Goal: Task Accomplishment & Management: Use online tool/utility

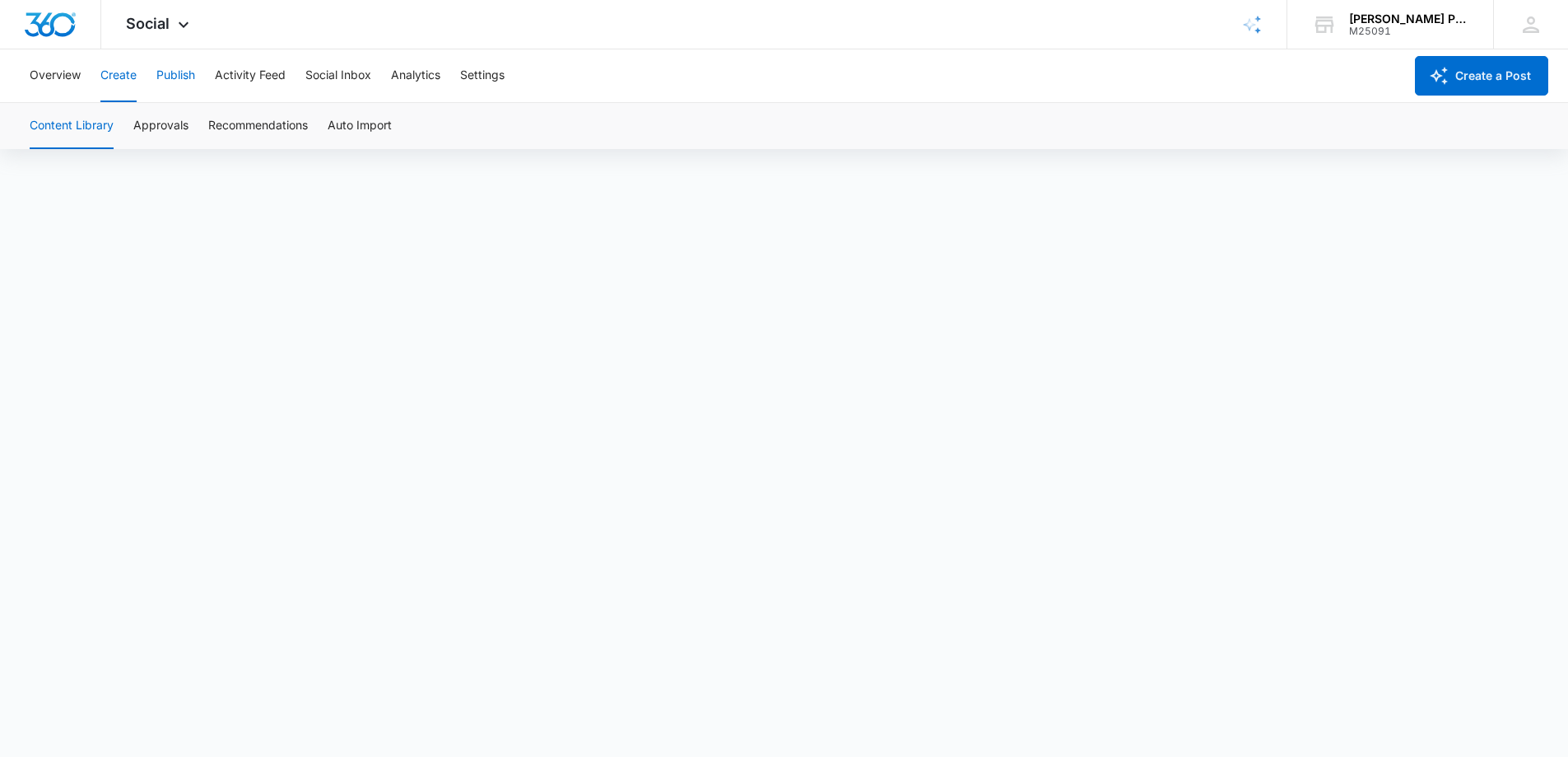
click at [176, 76] on button "Publish" at bounding box center [175, 76] width 38 height 53
click at [1461, 74] on button "Create a Post" at bounding box center [1481, 75] width 133 height 39
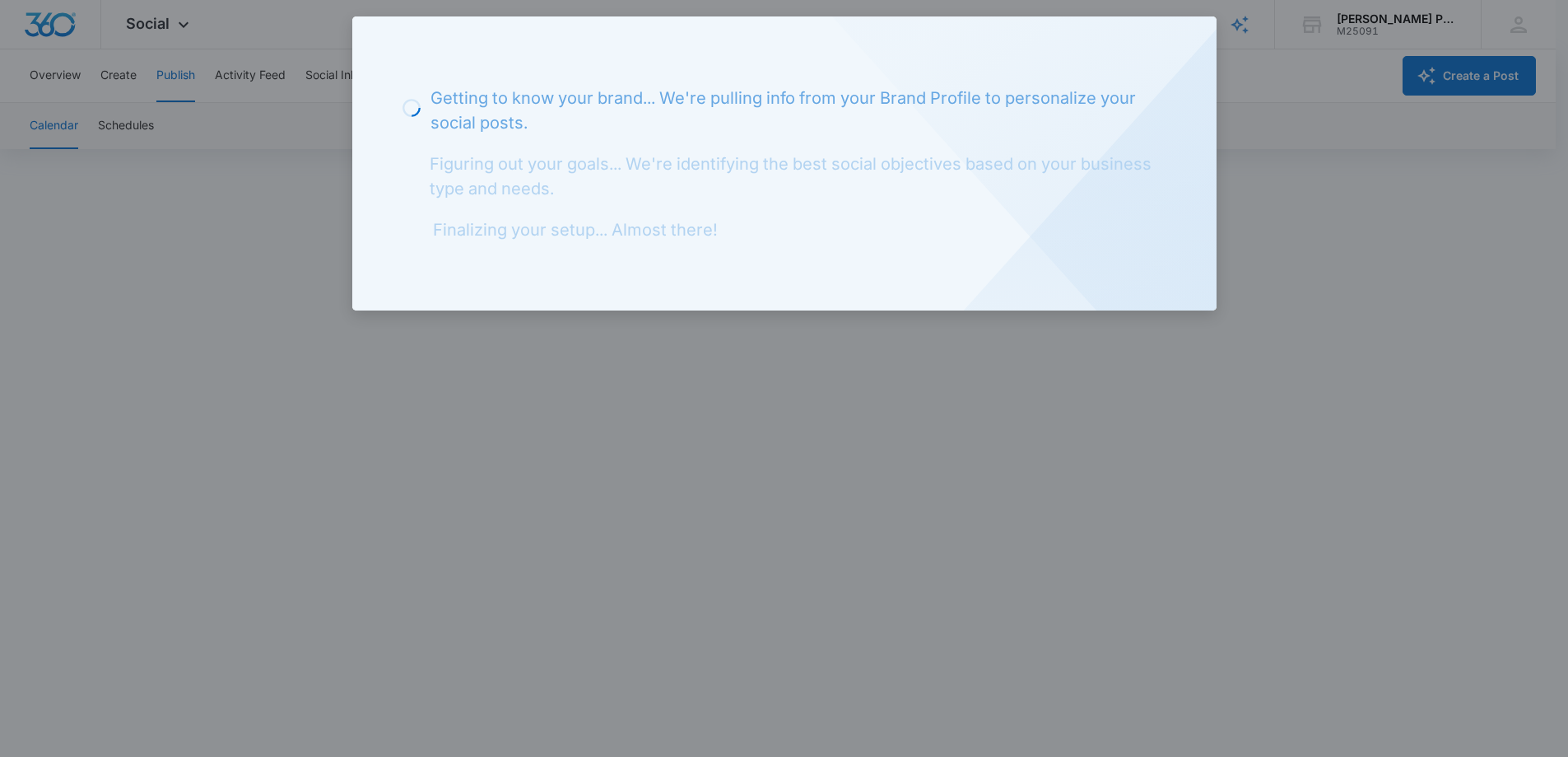
click at [1327, 126] on div at bounding box center [784, 378] width 1568 height 757
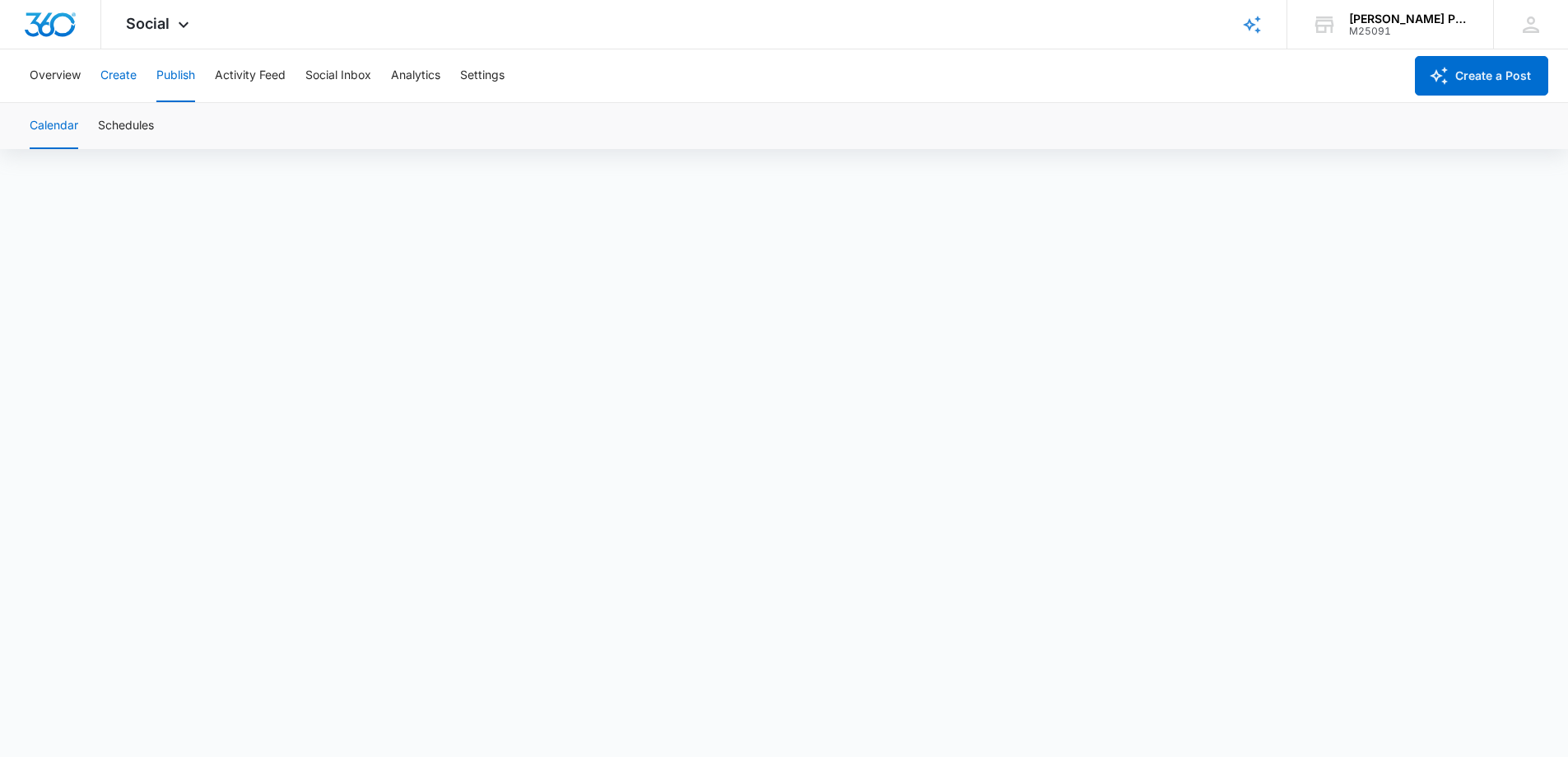
click at [113, 80] on button "Create" at bounding box center [119, 76] width 36 height 53
click at [57, 73] on button "Overview" at bounding box center [55, 76] width 51 height 53
